Goal: Task Accomplishment & Management: Complete application form

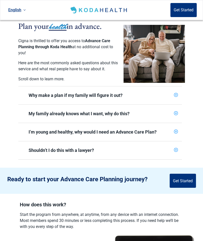
scroll to position [109, 0]
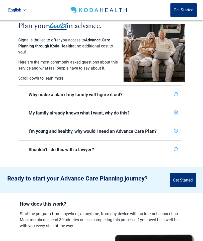
click at [183, 180] on button "Get Started" at bounding box center [183, 180] width 26 height 14
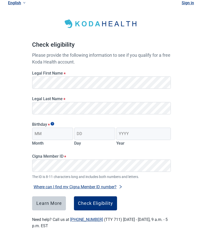
scroll to position [14, 0]
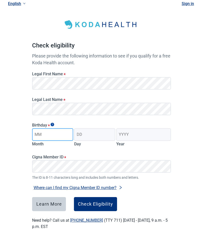
click at [54, 135] on input "Month" at bounding box center [52, 134] width 41 height 13
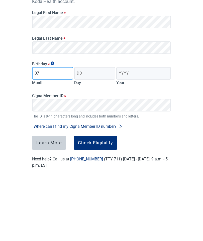
type input "07"
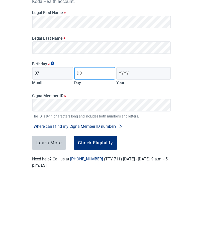
click at [93, 128] on input "Day" at bounding box center [94, 134] width 41 height 13
type input "22"
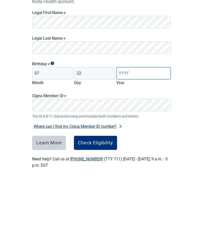
click at [140, 128] on input "Year" at bounding box center [143, 134] width 55 height 13
type input "1956"
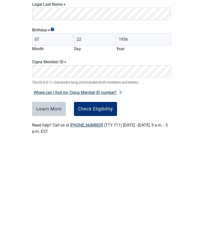
click at [94, 201] on div "Check Eligibility" at bounding box center [95, 203] width 35 height 5
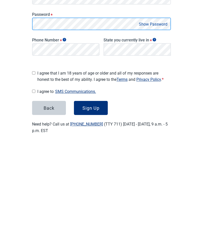
scroll to position [17, 0]
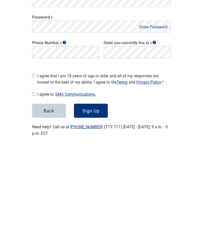
click at [154, 119] on button "Show Password" at bounding box center [153, 122] width 32 height 7
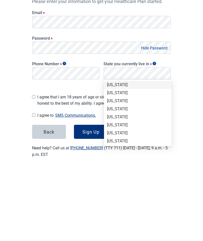
click at [129, 204] on div "[US_STATE]" at bounding box center [137, 207] width 61 height 6
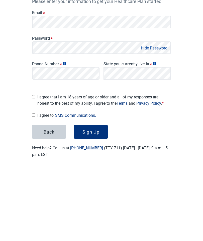
click at [35, 169] on input "I agree that I am 18 years of age or older and all of my responses are honest t…" at bounding box center [33, 170] width 3 height 3
checkbox input "true"
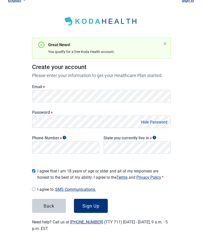
click at [92, 203] on div "Sign Up" at bounding box center [90, 205] width 17 height 5
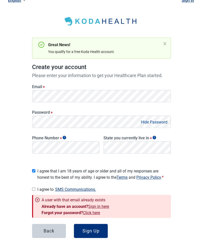
scroll to position [27, 0]
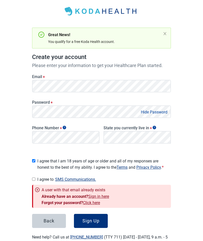
click at [90, 201] on link "Click here" at bounding box center [91, 202] width 17 height 5
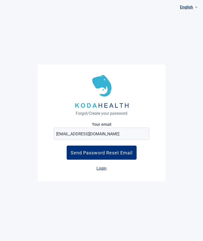
scroll to position [20, 0]
click at [102, 166] on link "Login" at bounding box center [101, 168] width 10 height 5
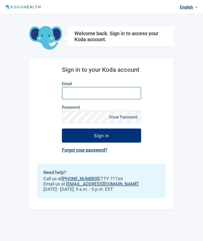
click at [74, 87] on input "Email" at bounding box center [101, 93] width 79 height 13
type input "[EMAIL_ADDRESS][DOMAIN_NAME]"
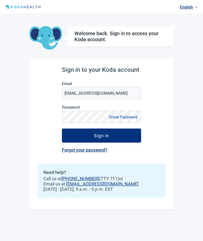
click at [84, 147] on link "Forgot your password?" at bounding box center [84, 149] width 45 height 5
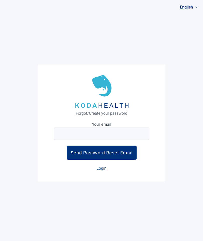
click at [102, 150] on div "Send Password Reset Email" at bounding box center [102, 152] width 62 height 5
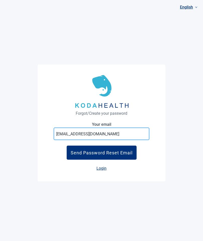
type input "[EMAIL_ADDRESS][DOMAIN_NAME]"
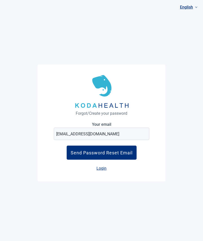
click at [105, 150] on div "Send Password Reset Email" at bounding box center [102, 152] width 62 height 5
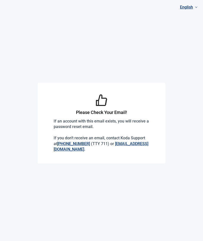
click at [103, 147] on section "Please Check Your Email! If an account with this email exists, you will receive…" at bounding box center [102, 123] width 128 height 80
click at [108, 124] on p "If an account with this email exists, you will receive a password reset email. …" at bounding box center [102, 135] width 96 height 34
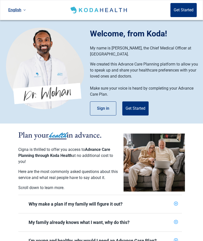
click at [136, 108] on button "Get Started" at bounding box center [135, 108] width 26 height 14
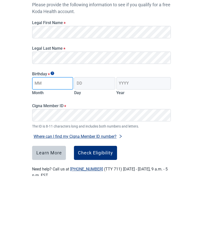
click at [54, 142] on input "Month" at bounding box center [52, 148] width 41 height 13
type input "07"
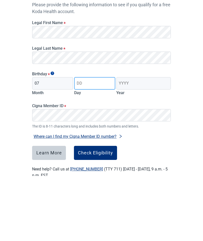
click at [98, 142] on input "Day" at bounding box center [94, 148] width 41 height 13
type input "22"
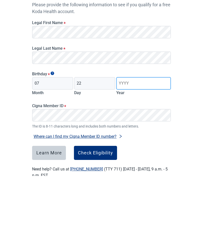
click at [139, 142] on input "Year" at bounding box center [143, 148] width 55 height 13
type input "1956"
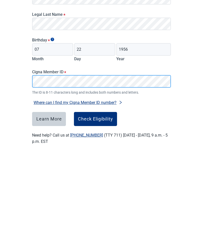
scroll to position [14, 0]
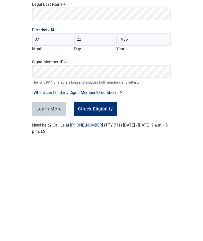
click at [99, 201] on div "Check Eligibility" at bounding box center [95, 203] width 35 height 5
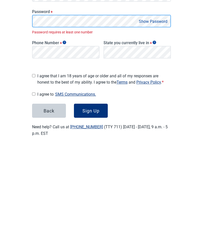
scroll to position [17, 0]
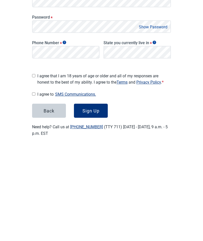
click at [35, 169] on input "I agree that I am 18 years of age or older and all of my responses are honest t…" at bounding box center [33, 170] width 3 height 3
checkbox input "true"
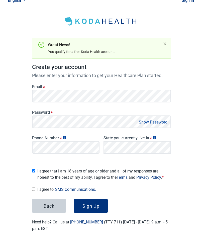
click at [38, 186] on span "I agree to SMS Communications." at bounding box center [104, 189] width 134 height 7
click at [35, 187] on input "I agree to SMS Communications." at bounding box center [33, 188] width 3 height 3
checkbox input "true"
click at [91, 203] on div "Sign Up" at bounding box center [90, 205] width 17 height 5
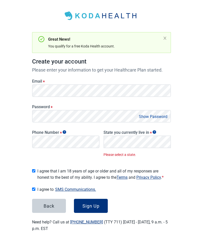
scroll to position [23, 0]
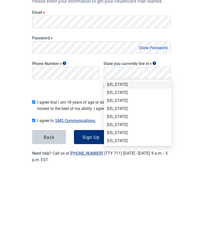
click at [126, 198] on div "[US_STATE]" at bounding box center [137, 201] width 61 height 6
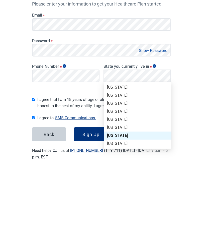
scroll to position [17, 0]
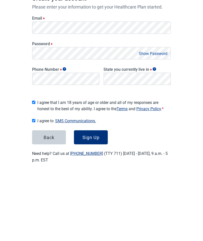
click at [90, 203] on div "Sign Up" at bounding box center [90, 205] width 17 height 5
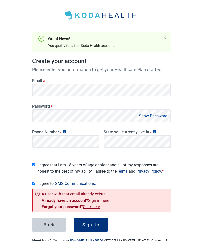
scroll to position [0, 0]
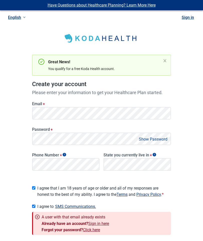
click at [91, 228] on link "Click here" at bounding box center [91, 229] width 17 height 5
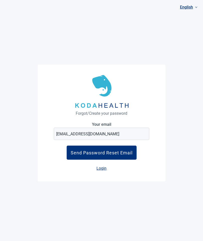
scroll to position [20, 0]
click at [111, 150] on div "Send Password Reset Email" at bounding box center [102, 152] width 62 height 5
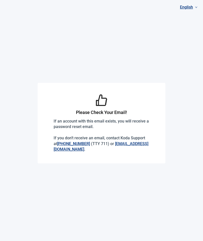
click at [160, 172] on main "Please Check Your Email! If an account with this email exists, you will receive…" at bounding box center [101, 120] width 203 height 241
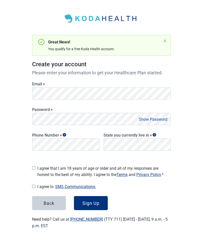
scroll to position [17, 0]
